Goal: Navigation & Orientation: Find specific page/section

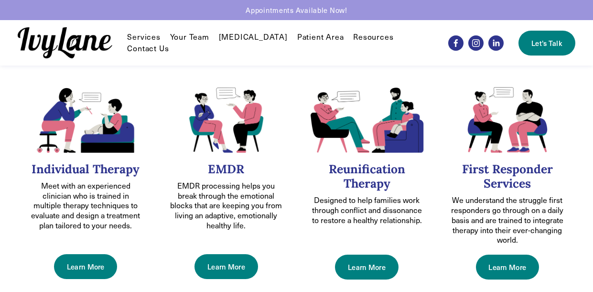
scroll to position [365, 0]
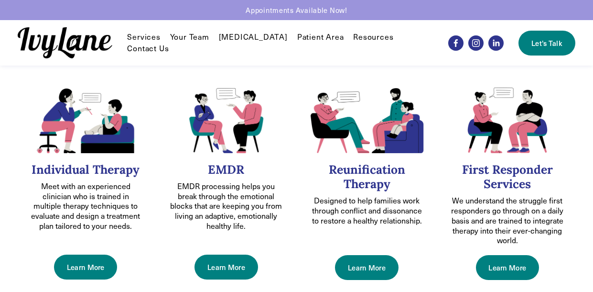
click at [213, 102] on img at bounding box center [226, 120] width 116 height 65
click at [0, 0] on span "EMDR" at bounding box center [0, 0] width 0 height 0
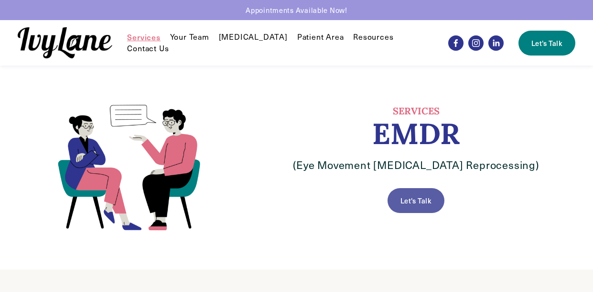
click at [425, 205] on link "Let's Talk" at bounding box center [416, 200] width 56 height 25
click at [0, 0] on span "Individual Therapy" at bounding box center [0, 0] width 0 height 0
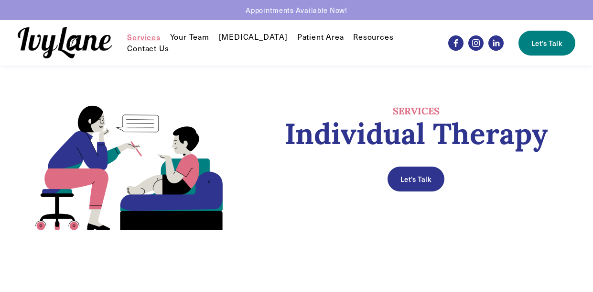
click at [191, 40] on link "Your Team" at bounding box center [189, 37] width 39 height 11
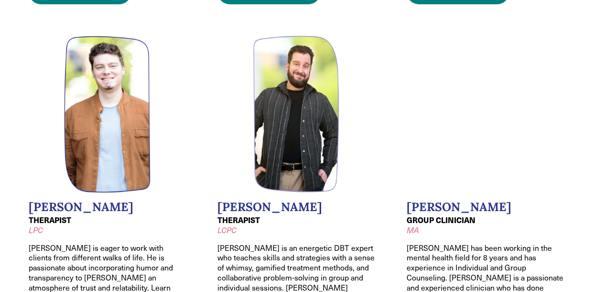
scroll to position [763, 0]
